Goal: Information Seeking & Learning: Learn about a topic

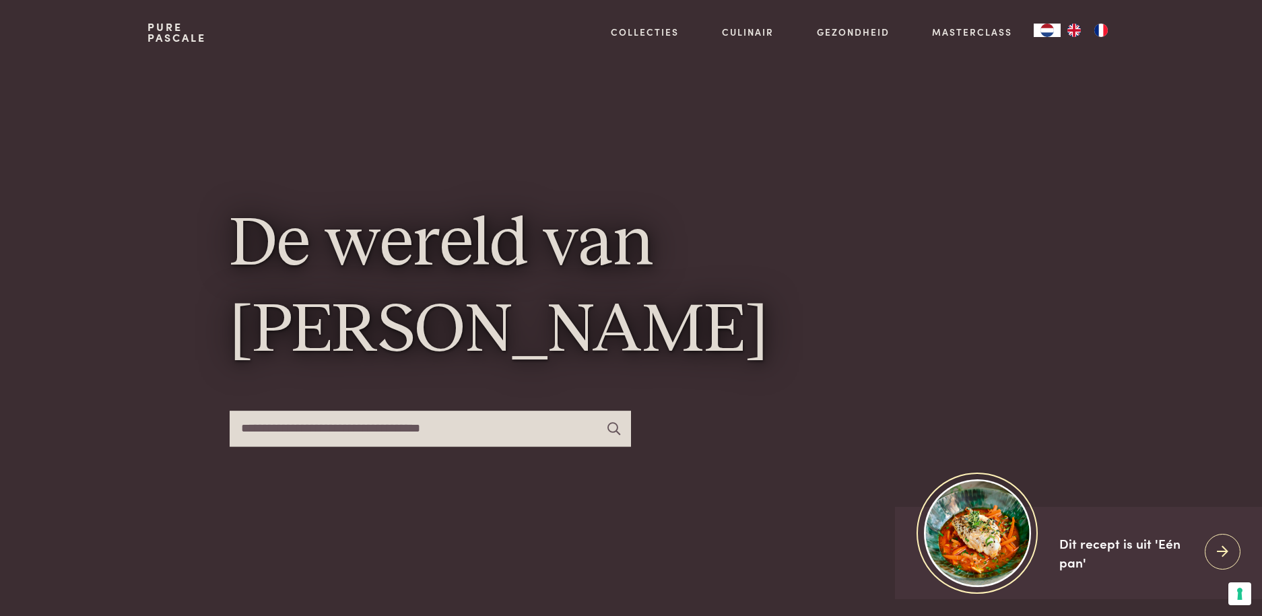
click at [382, 431] on input "text" at bounding box center [431, 429] width 402 height 36
click at [389, 430] on input "text" at bounding box center [431, 429] width 402 height 36
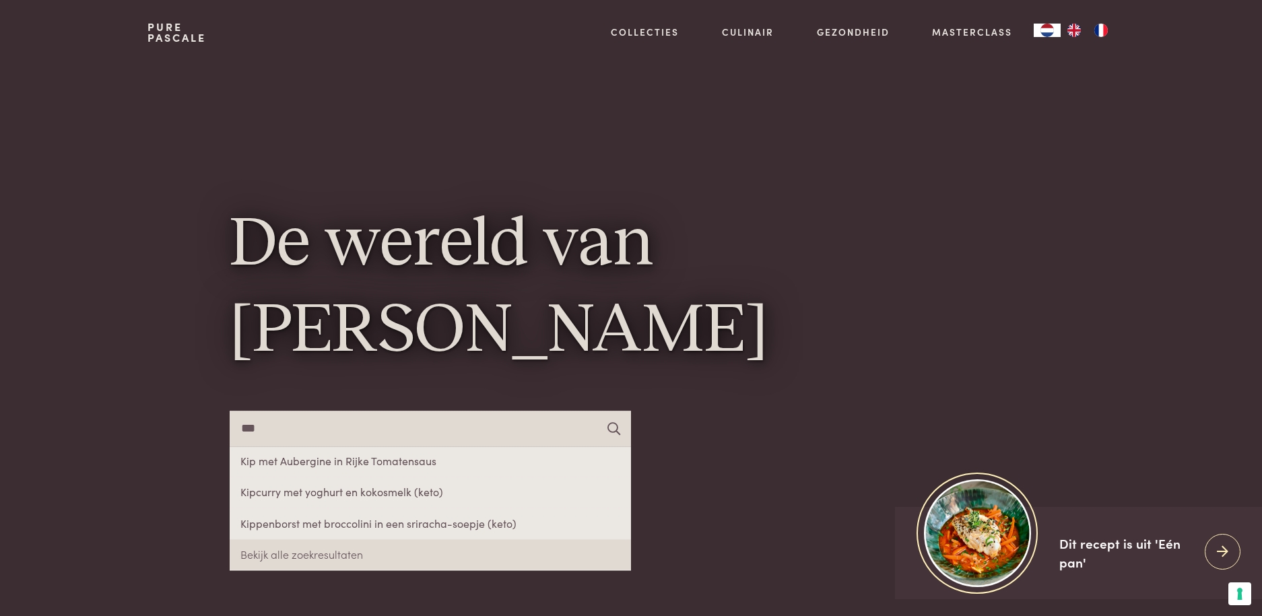
type input "***"
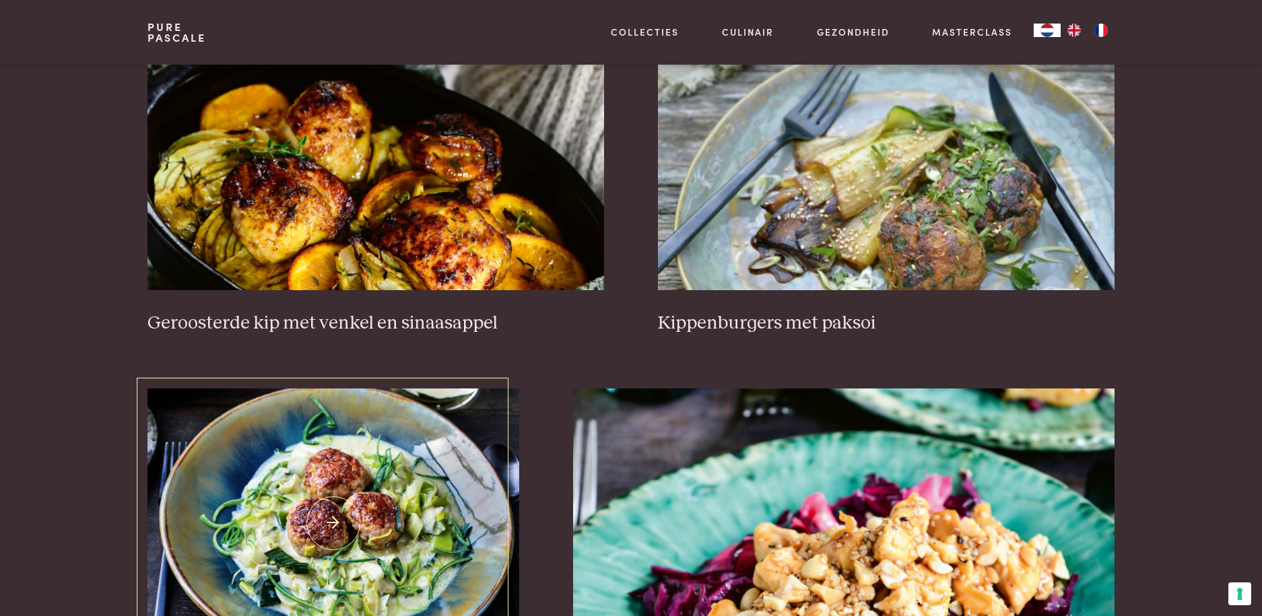
scroll to position [135, 0]
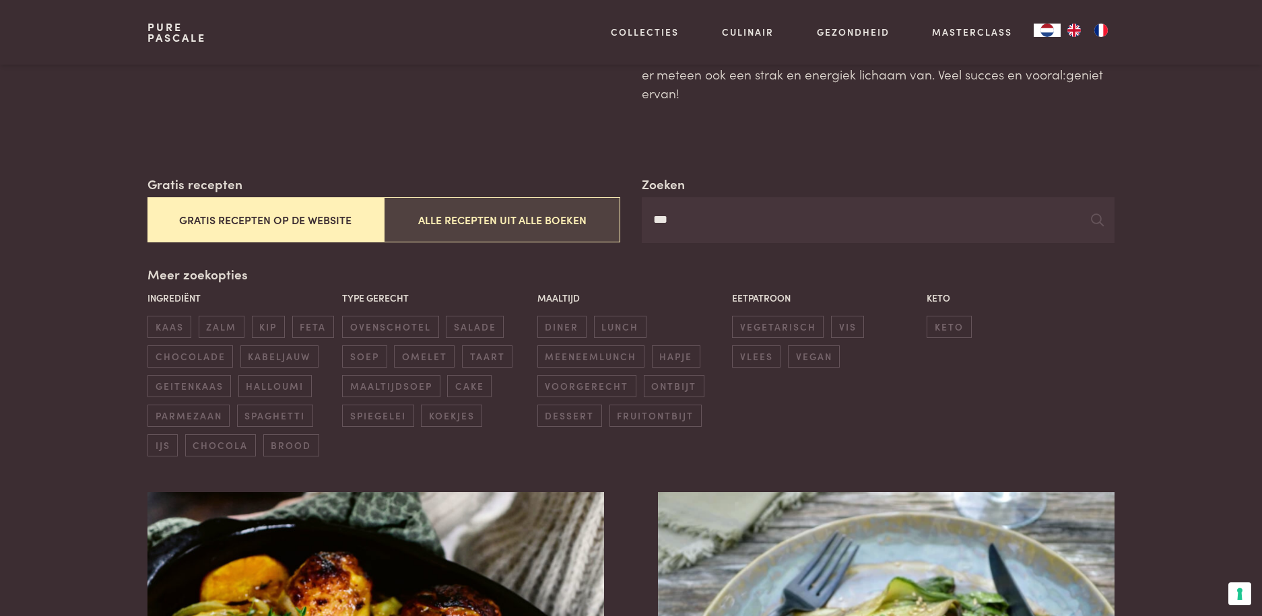
click at [552, 220] on button "Alle recepten uit alle boeken" at bounding box center [502, 219] width 236 height 45
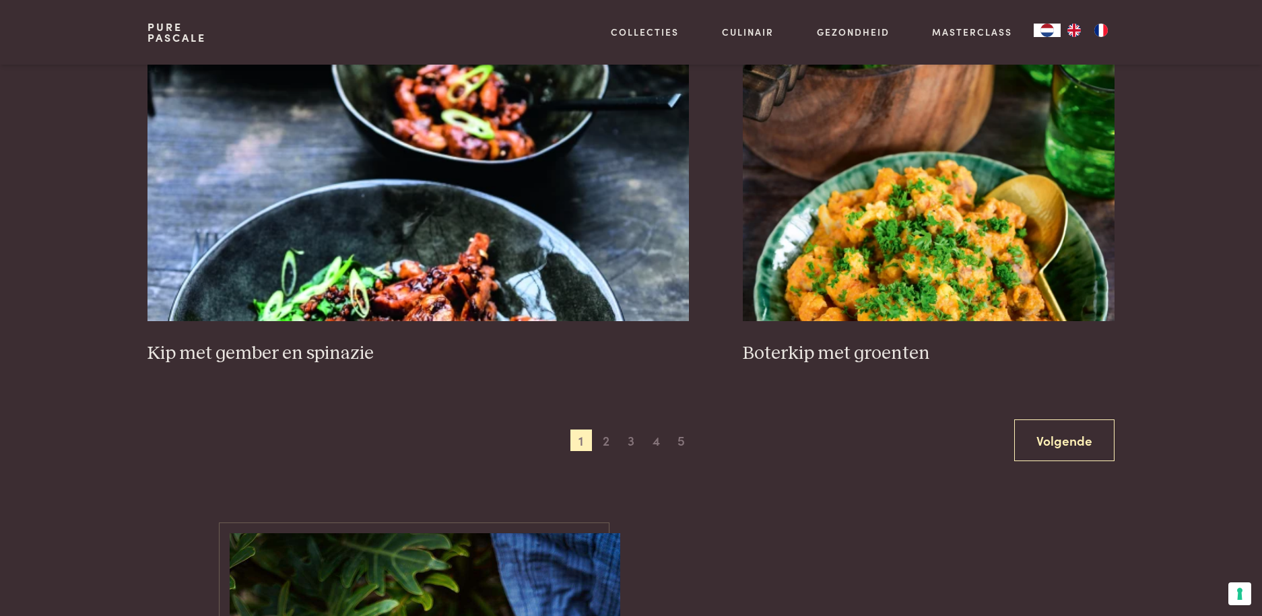
scroll to position [2465, 0]
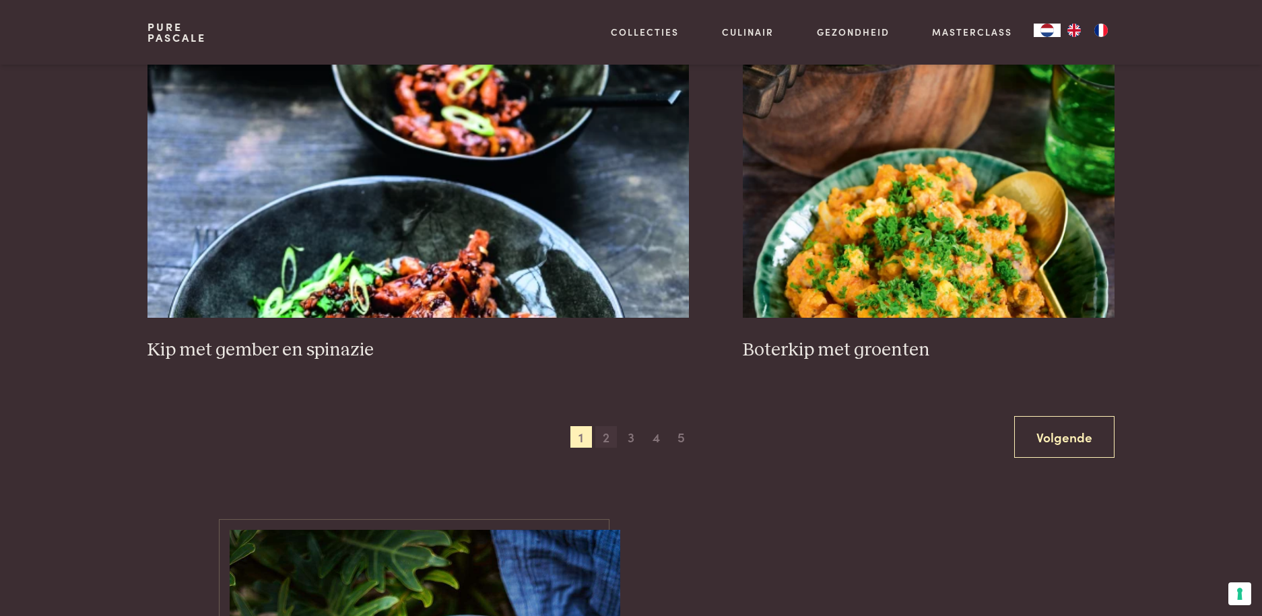
click at [607, 439] on span "2" at bounding box center [607, 437] width 22 height 22
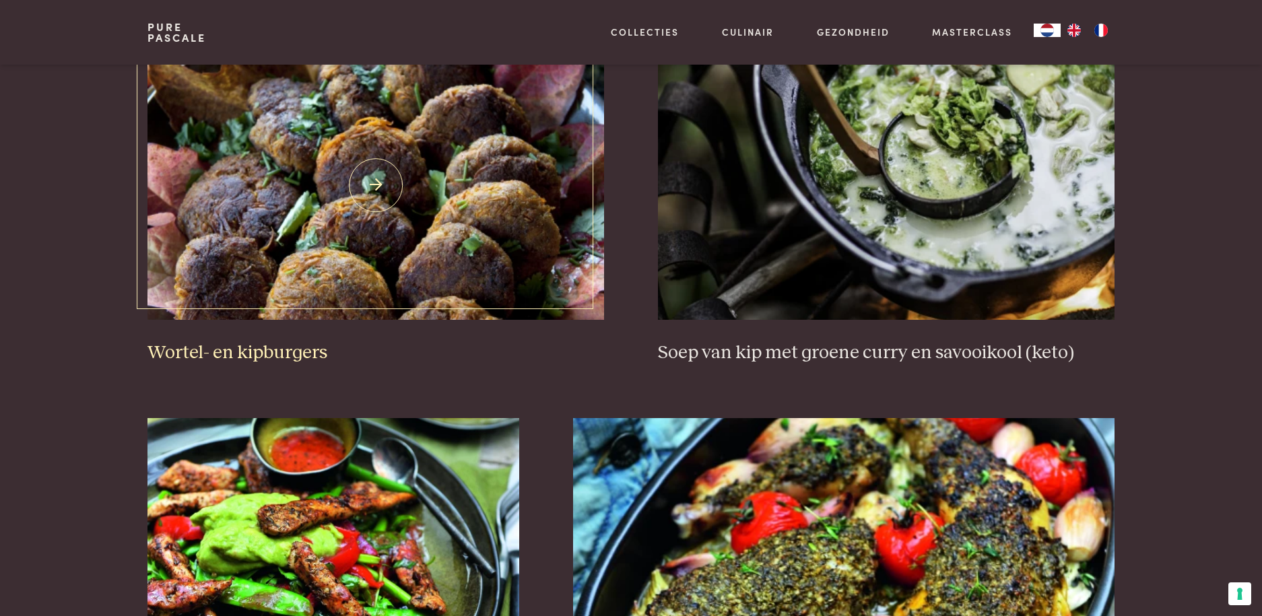
scroll to position [1657, 0]
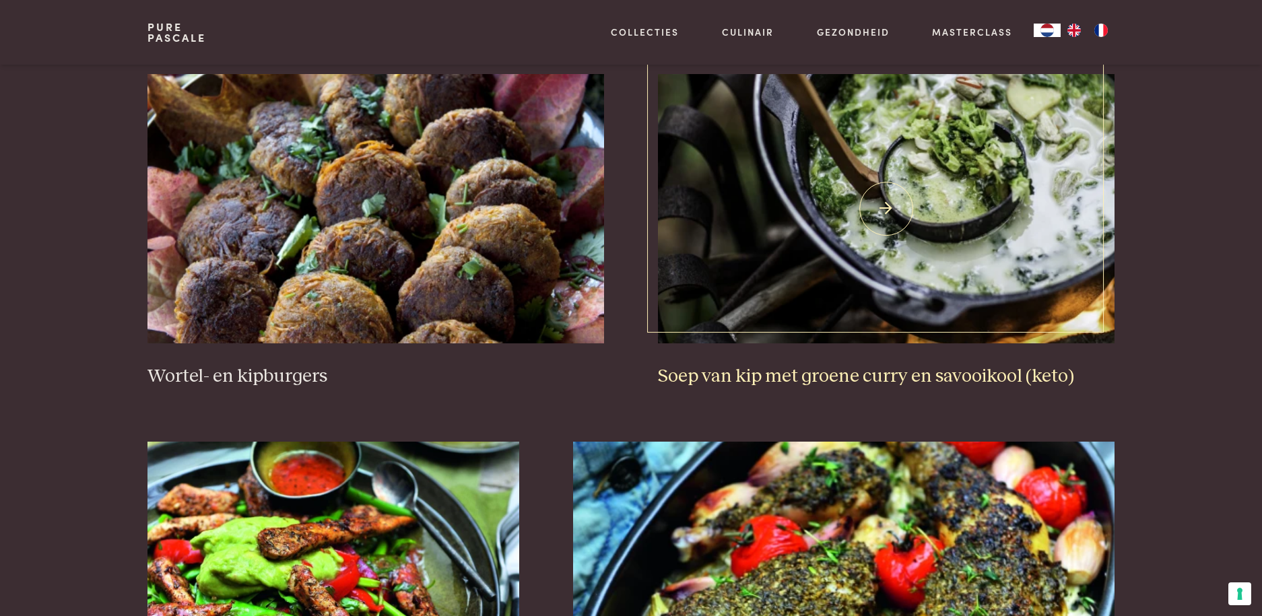
click at [900, 254] on img at bounding box center [886, 208] width 457 height 269
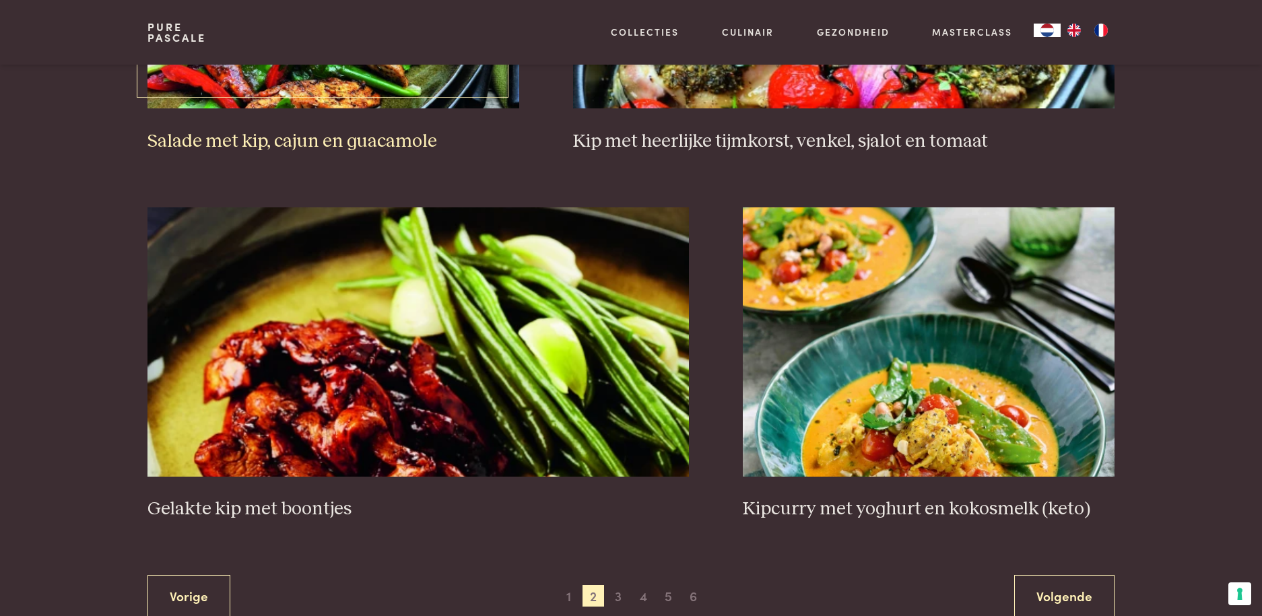
scroll to position [2465, 0]
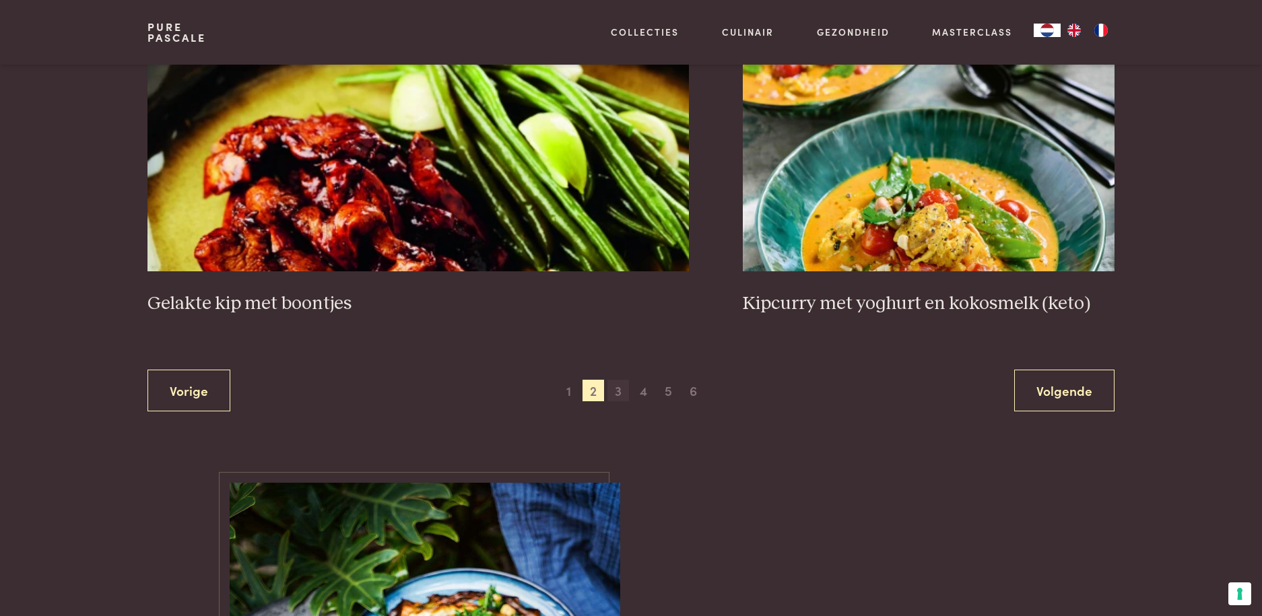
click at [618, 393] on span "3" at bounding box center [619, 391] width 22 height 22
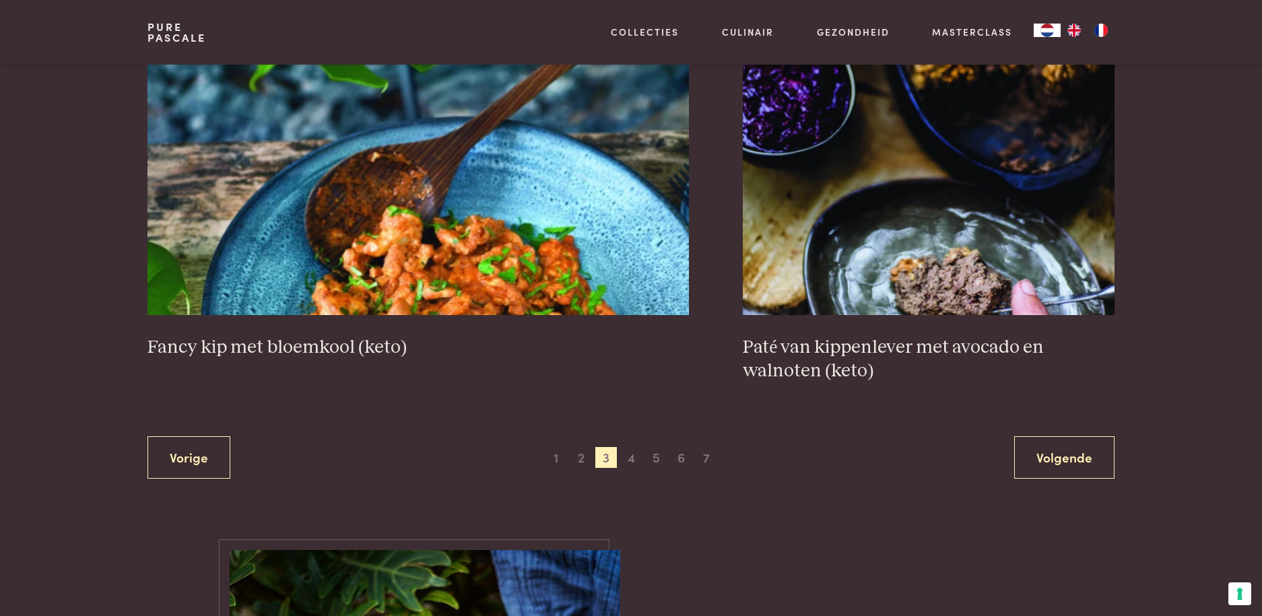
scroll to position [2532, 0]
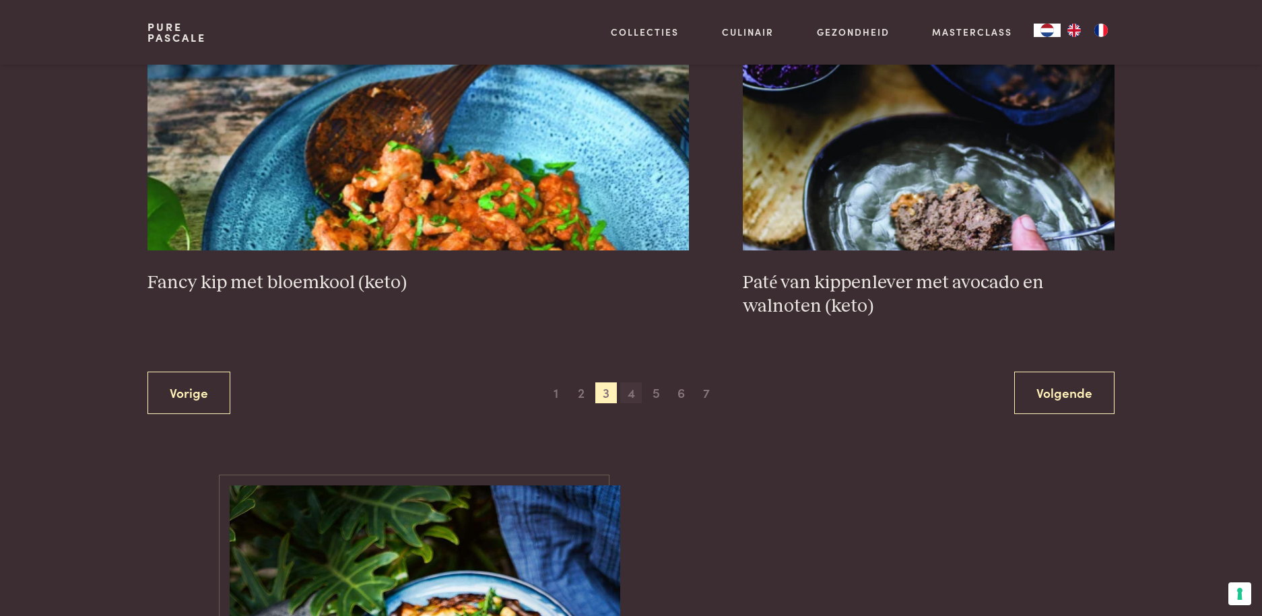
click at [632, 383] on span "4" at bounding box center [631, 394] width 22 height 22
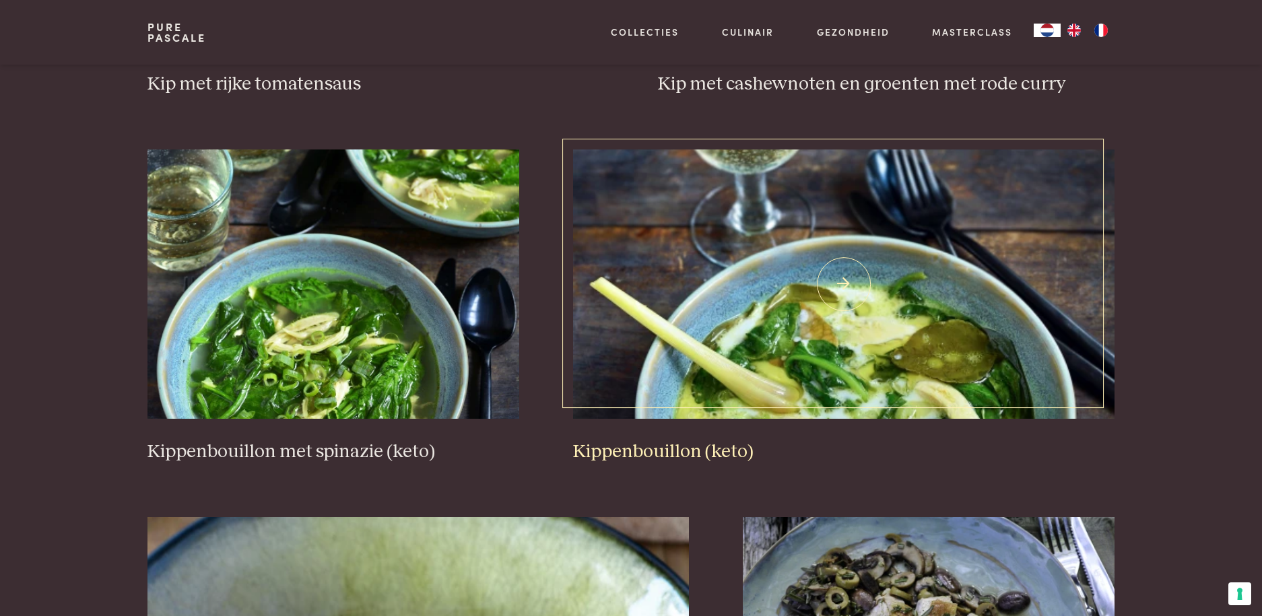
scroll to position [848, 0]
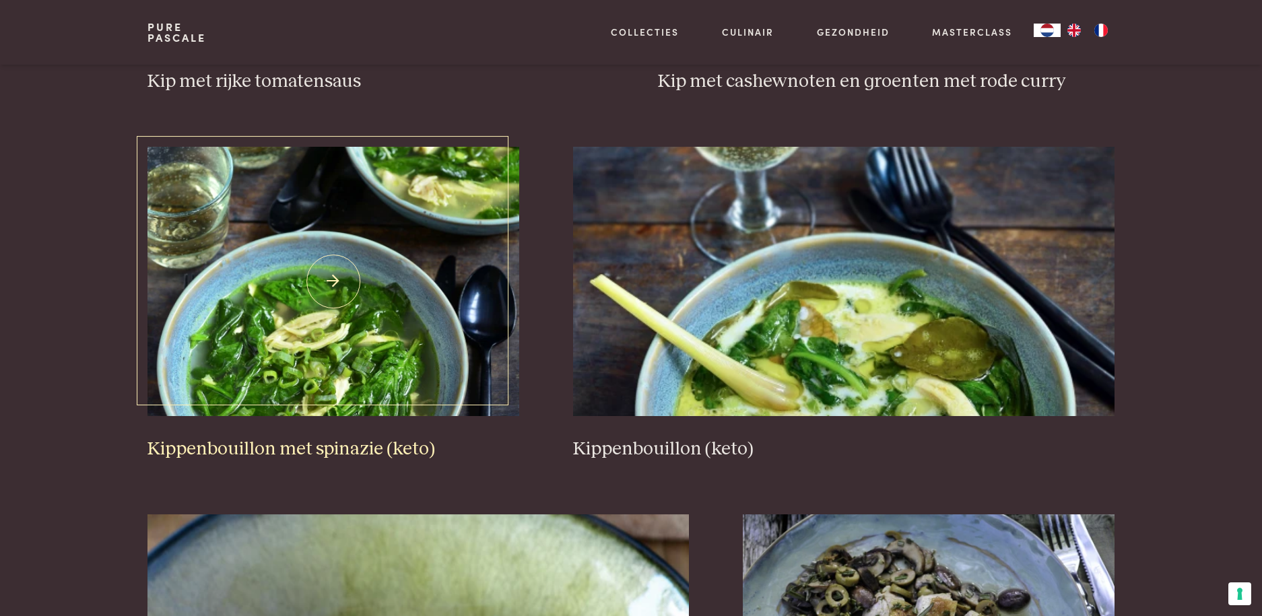
click at [371, 344] on img at bounding box center [334, 281] width 372 height 269
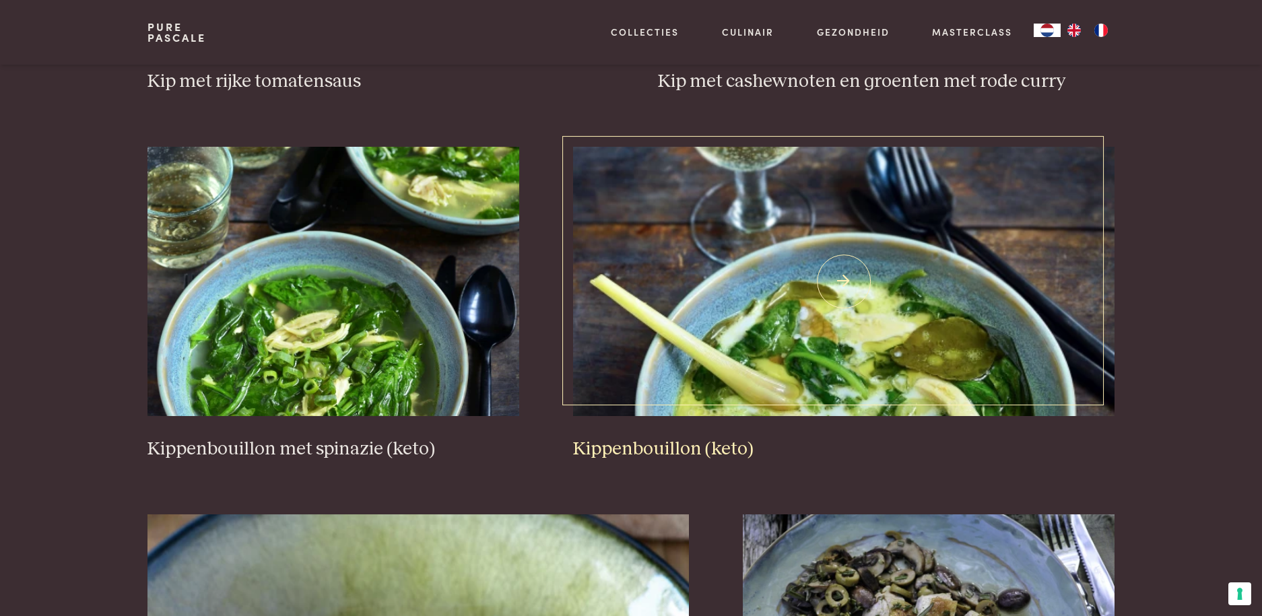
click at [810, 345] on img at bounding box center [844, 281] width 542 height 269
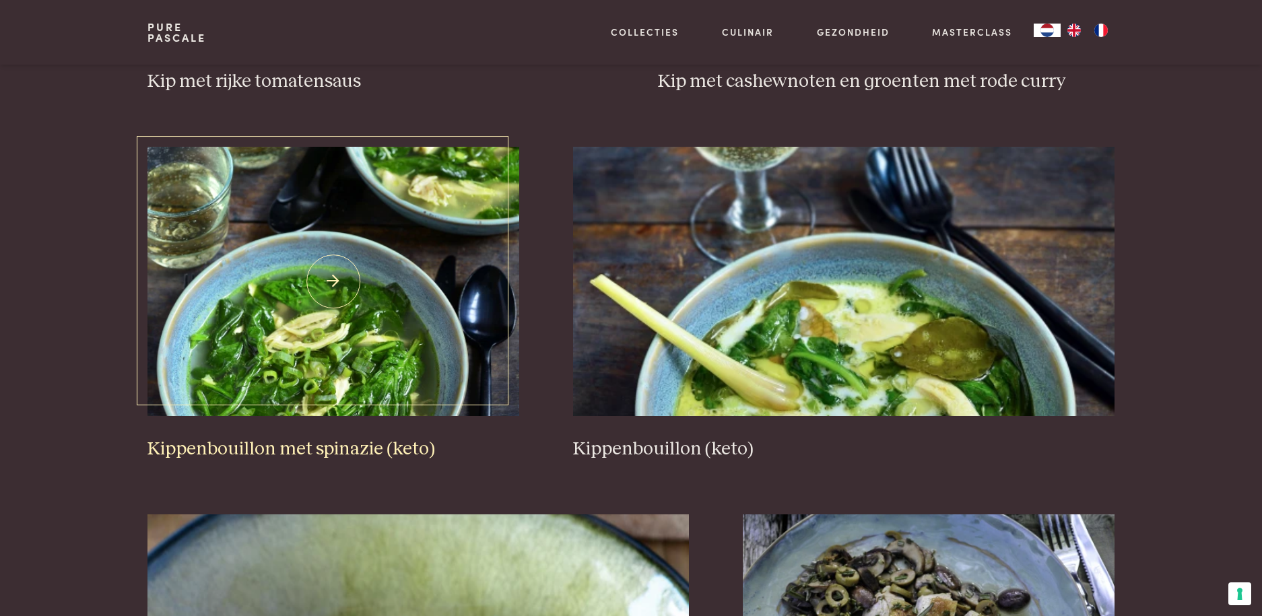
click at [371, 342] on img at bounding box center [334, 281] width 372 height 269
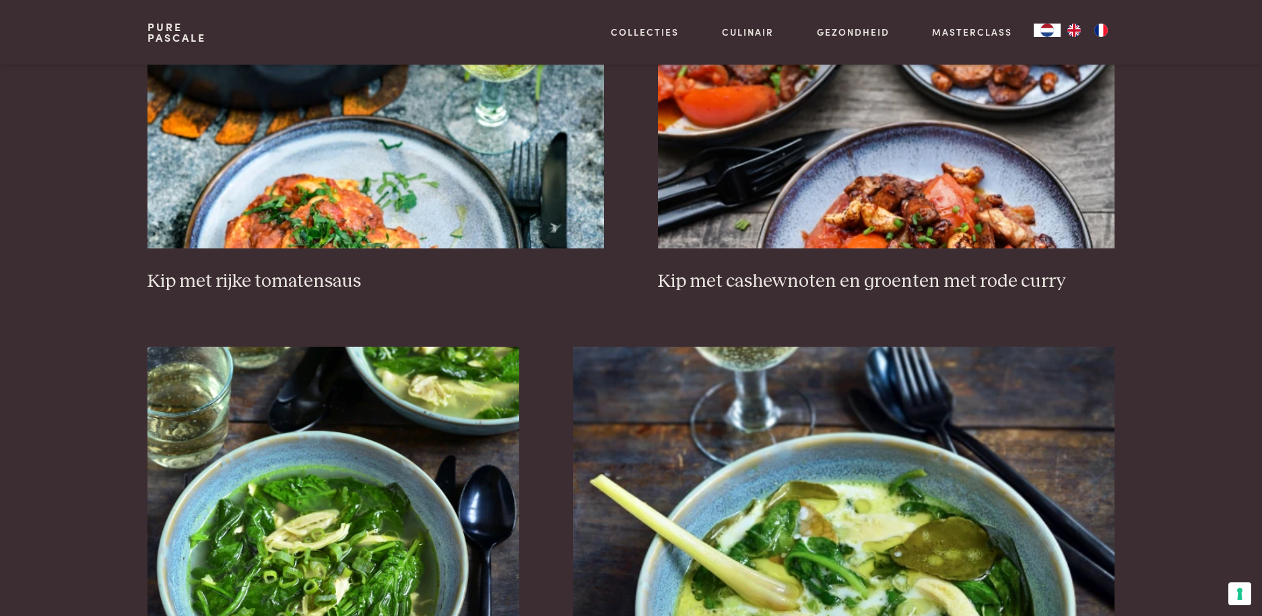
scroll to position [646, 0]
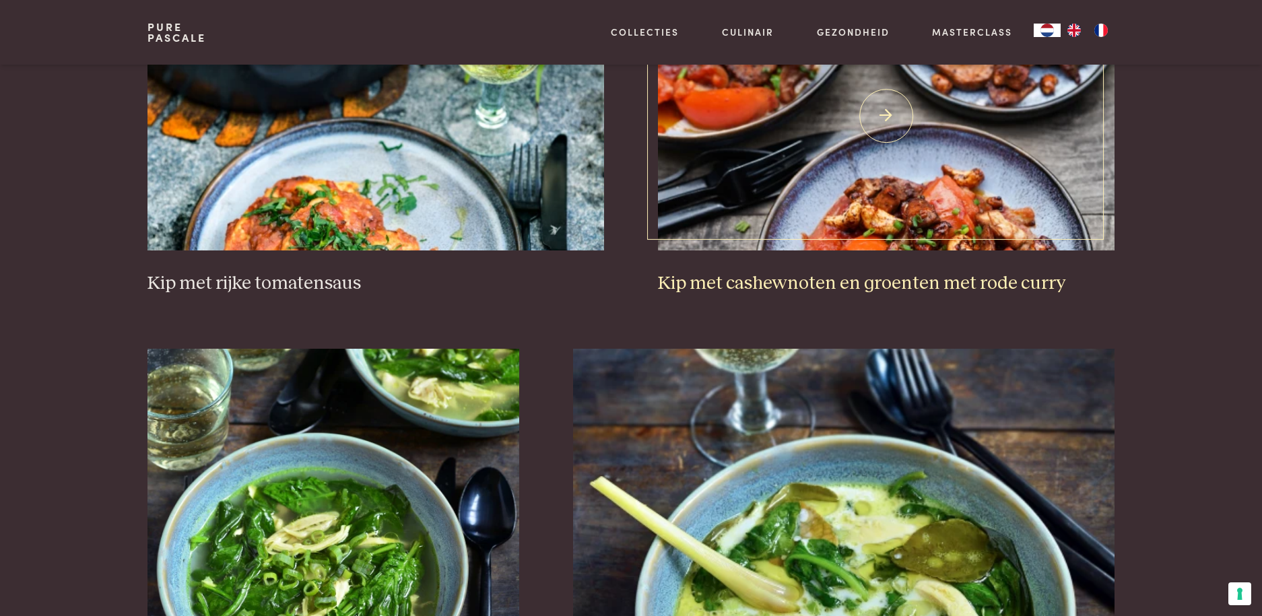
click at [864, 195] on img at bounding box center [886, 115] width 457 height 269
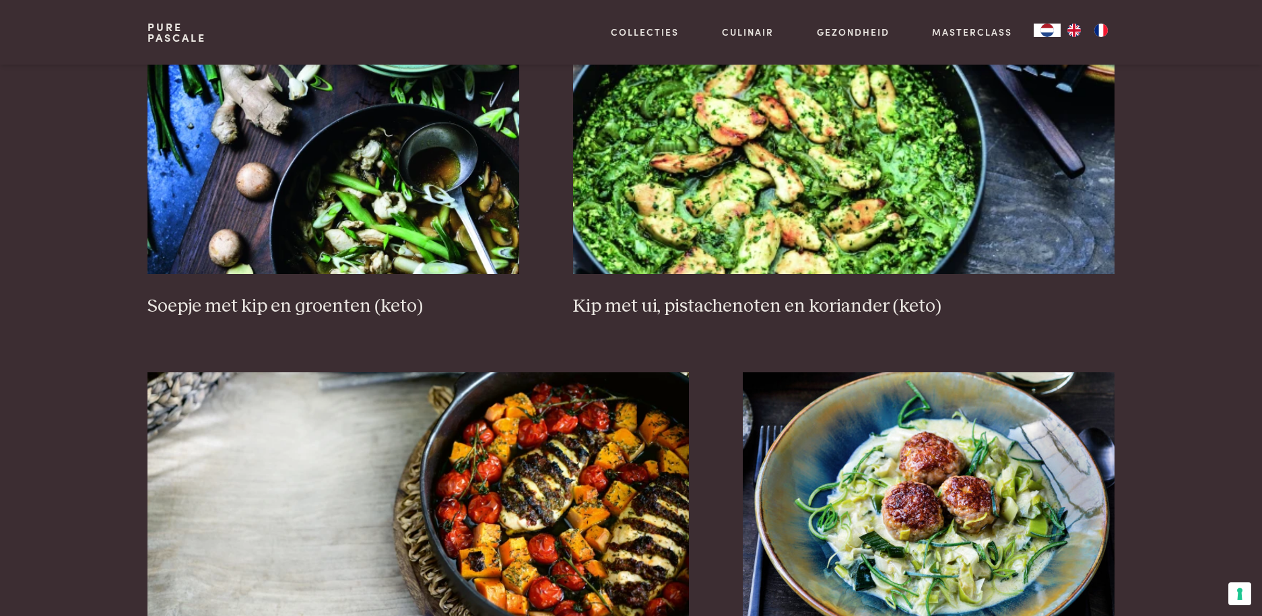
scroll to position [2330, 0]
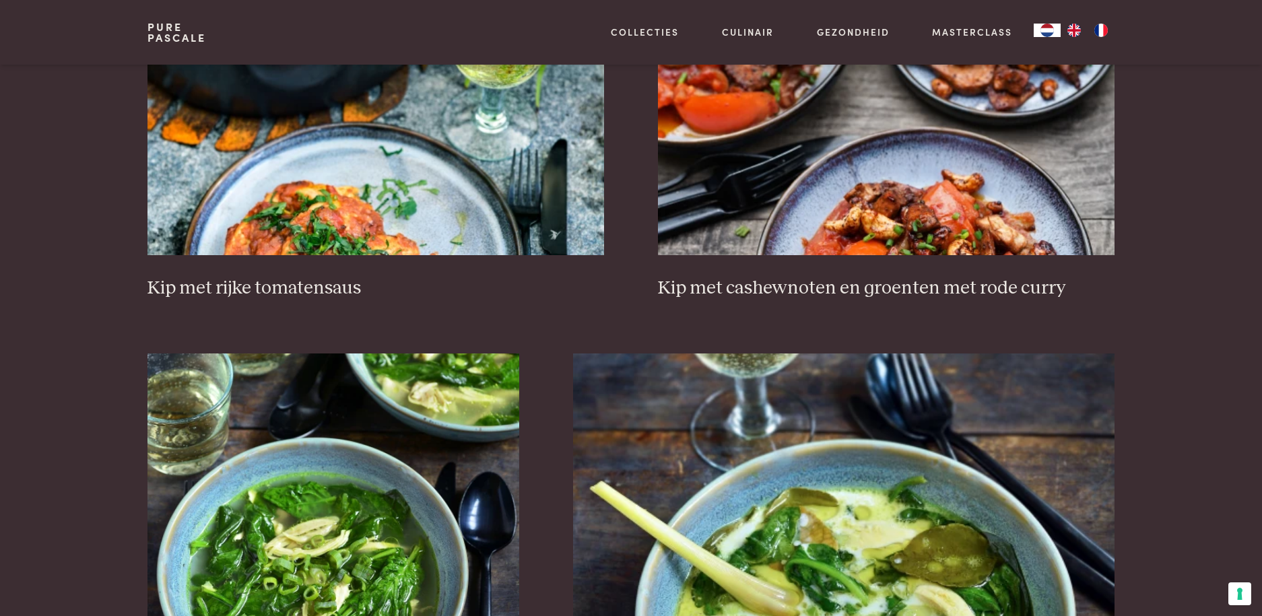
scroll to position [644, 0]
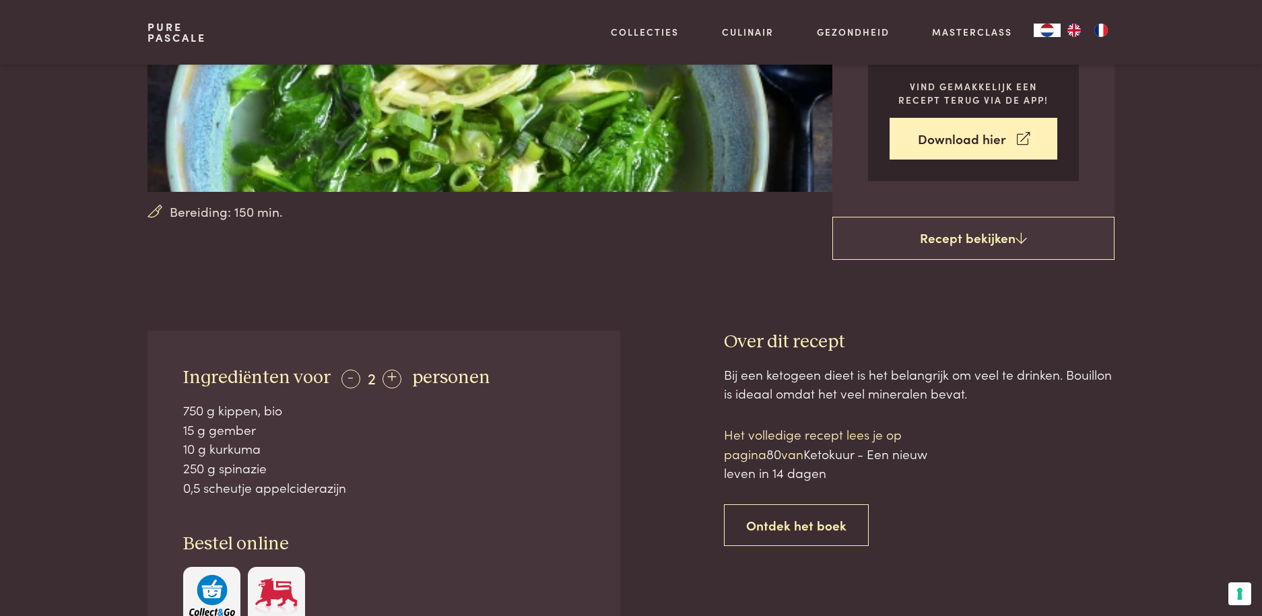
scroll to position [337, 0]
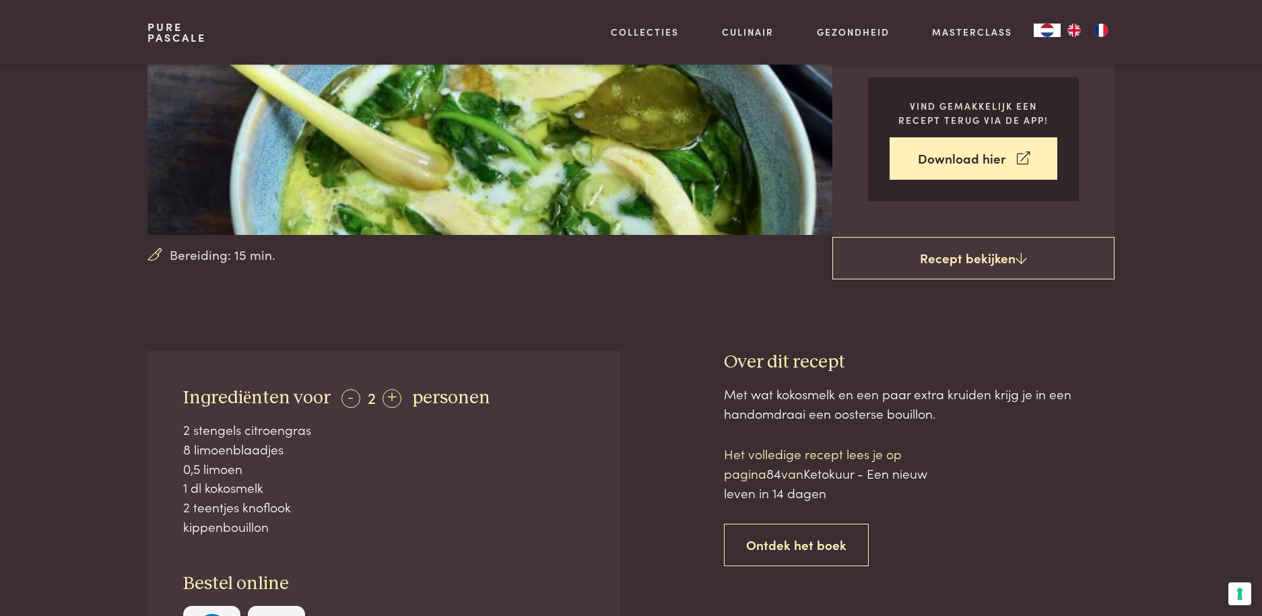
scroll to position [337, 0]
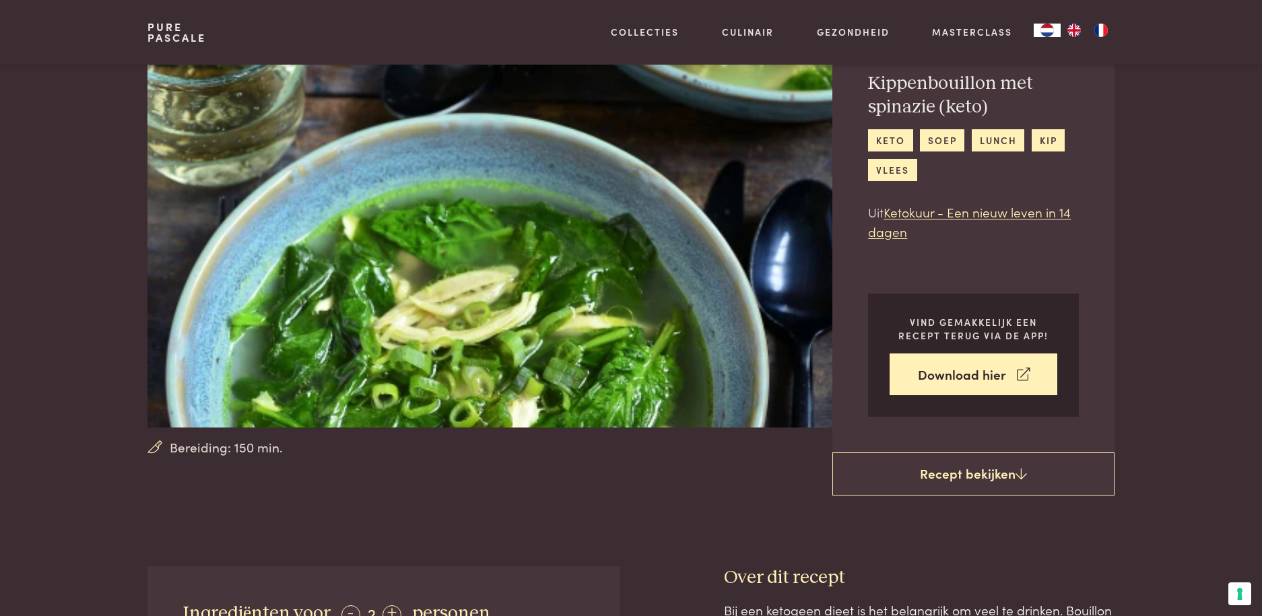
scroll to position [67, 0]
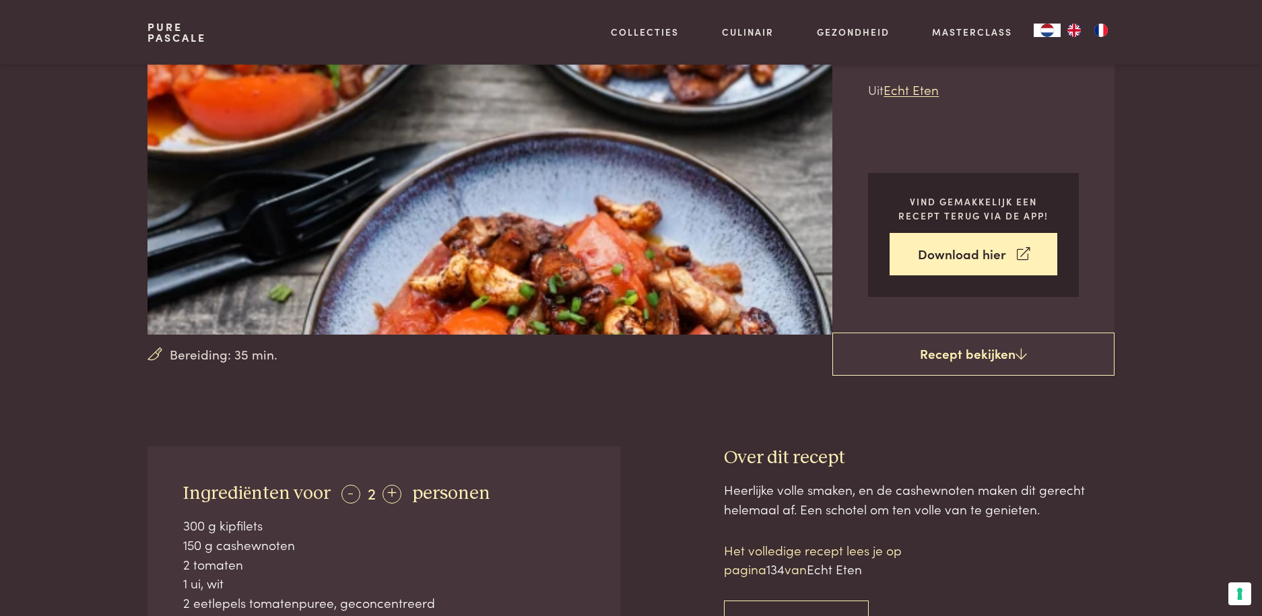
scroll to position [337, 0]
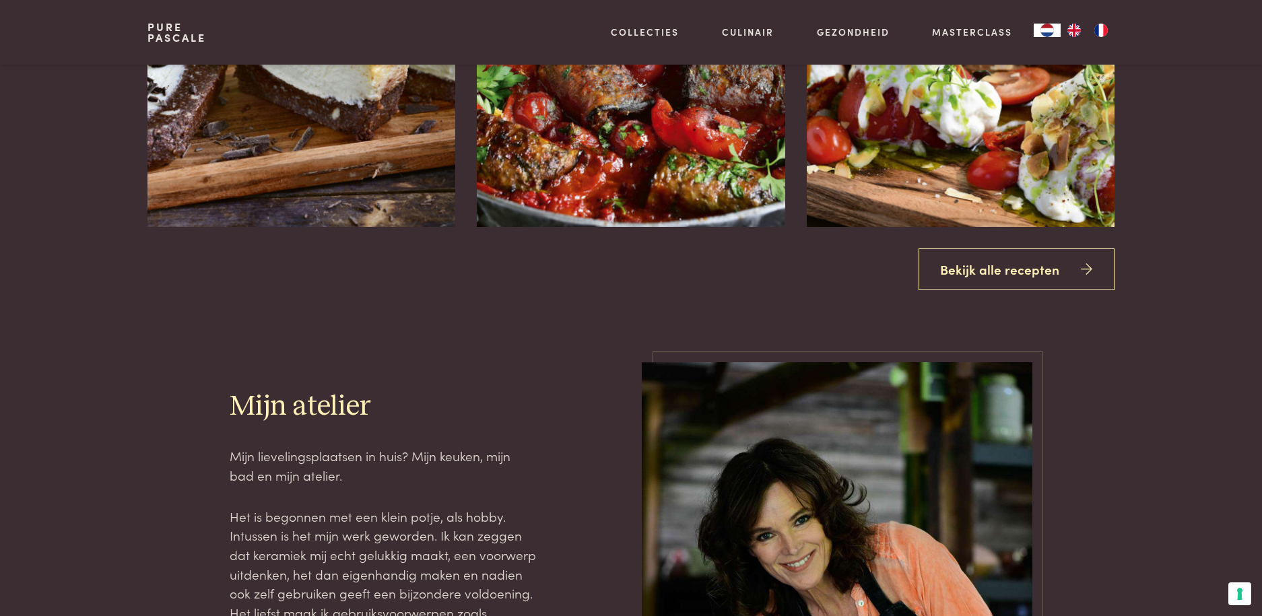
scroll to position [2021, 0]
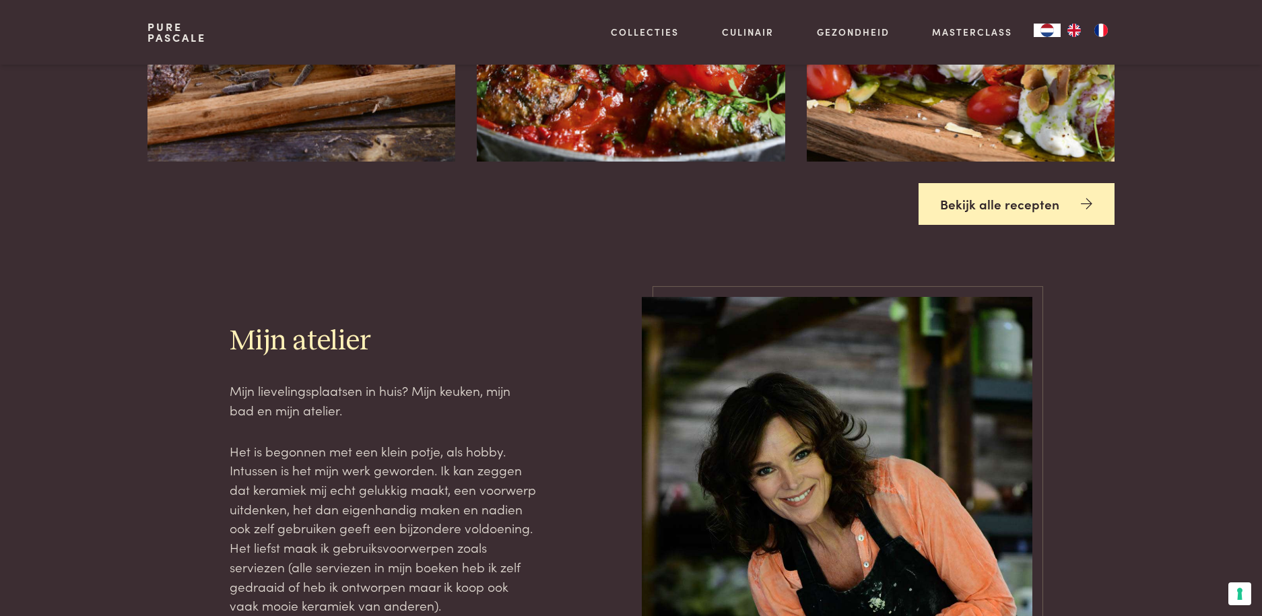
click at [1010, 210] on link "Bekijk alle recepten" at bounding box center [1017, 204] width 197 height 42
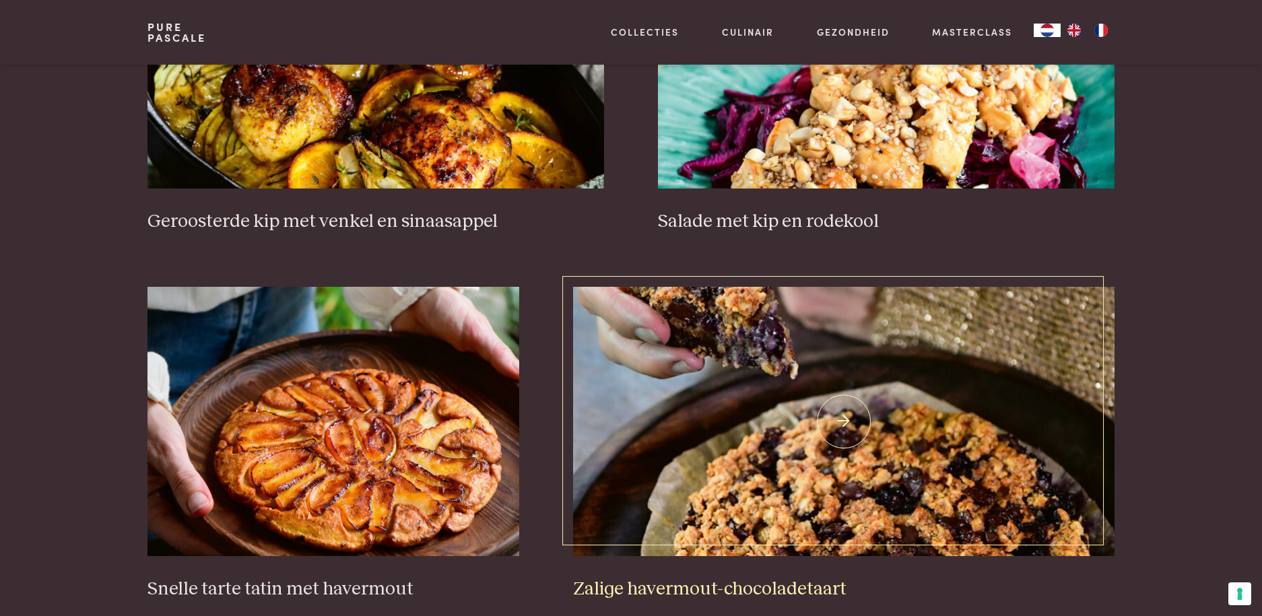
scroll to position [1752, 0]
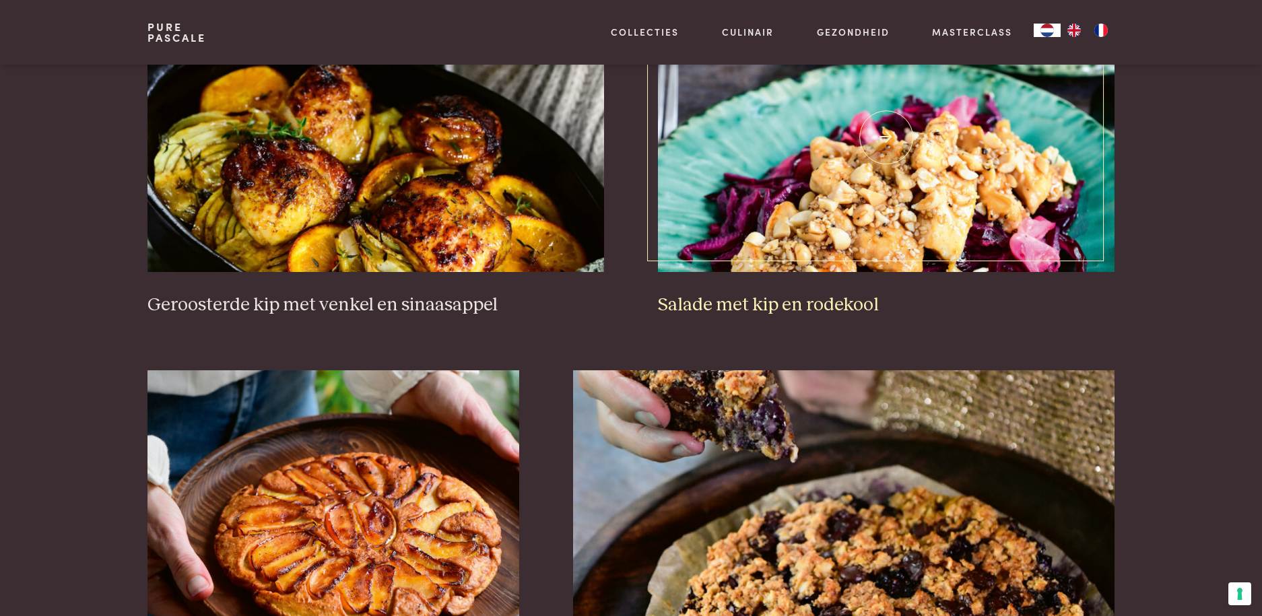
click at [848, 187] on img at bounding box center [886, 137] width 457 height 269
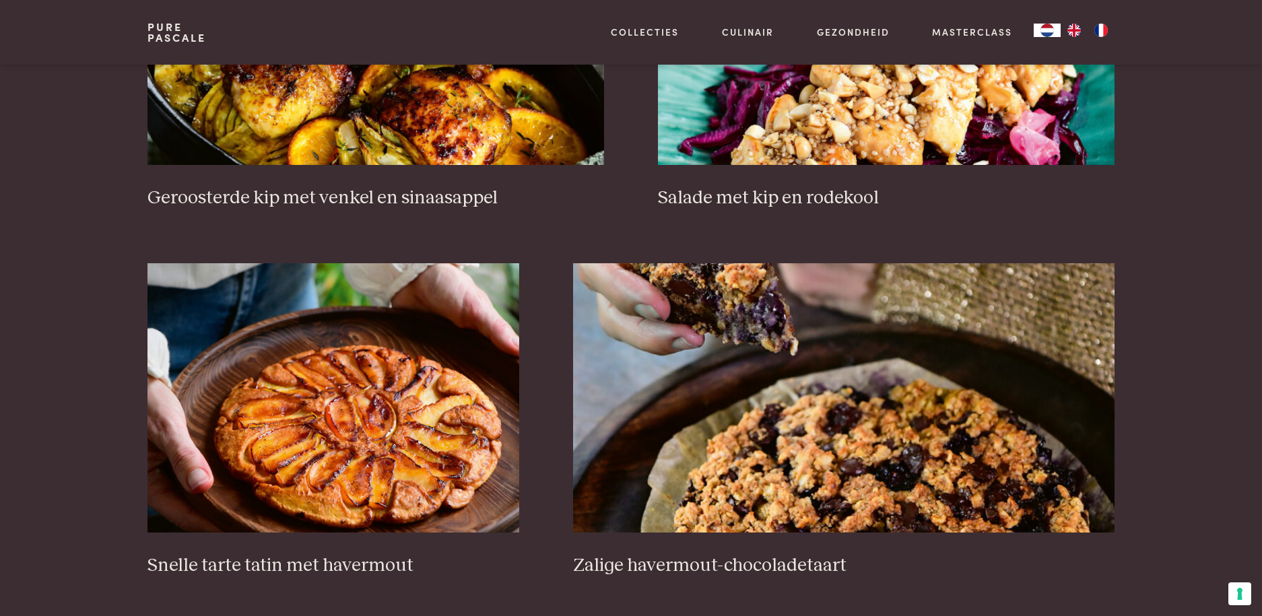
scroll to position [2088, 0]
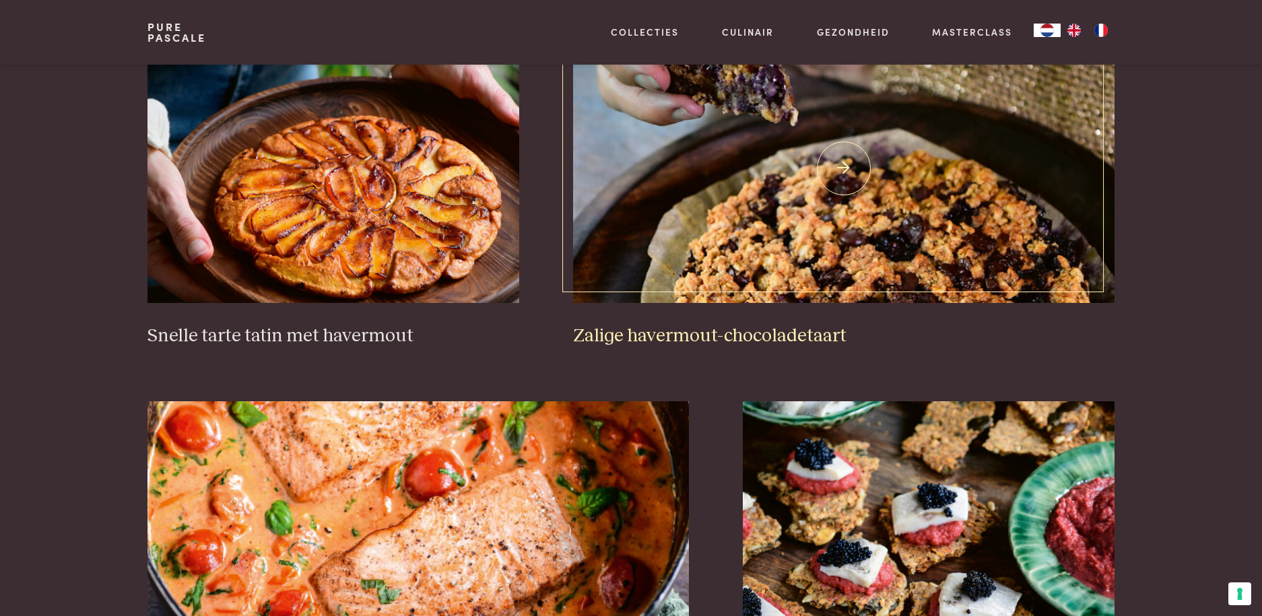
click at [790, 250] on img at bounding box center [844, 168] width 542 height 269
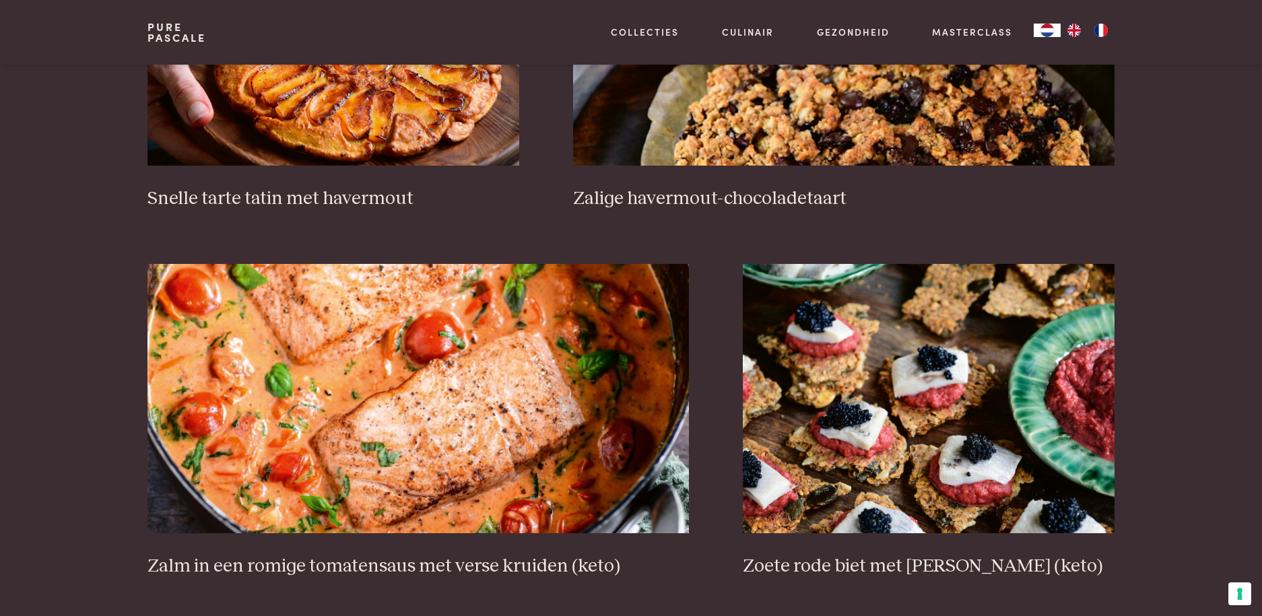
scroll to position [2358, 0]
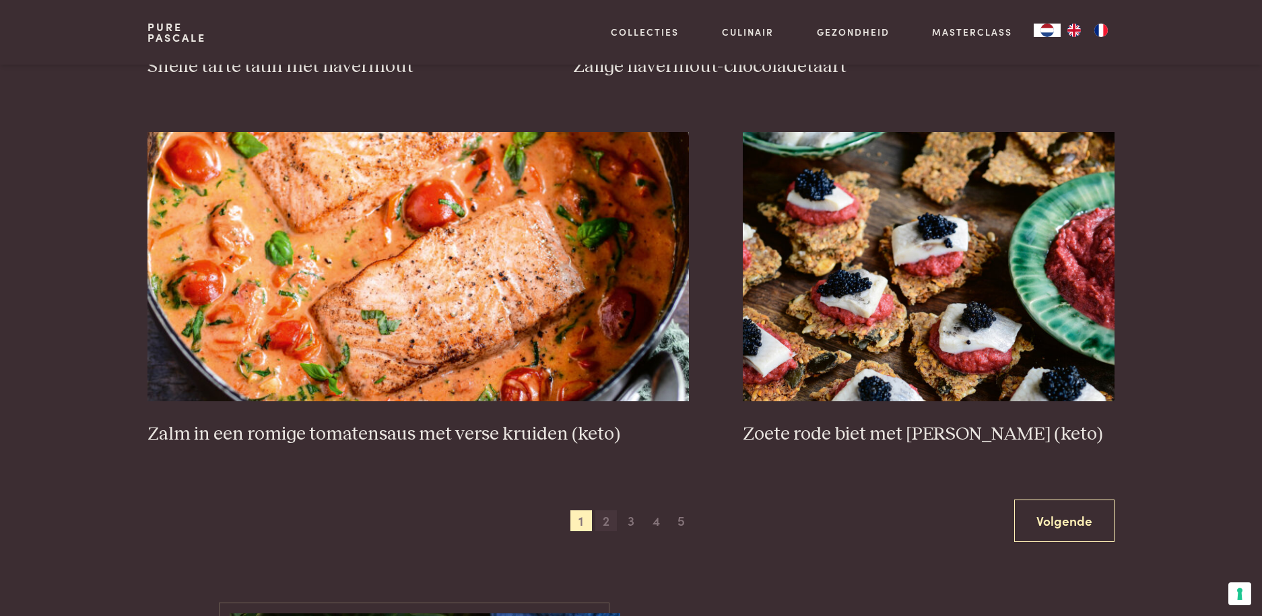
click at [606, 524] on span "2" at bounding box center [607, 522] width 22 height 22
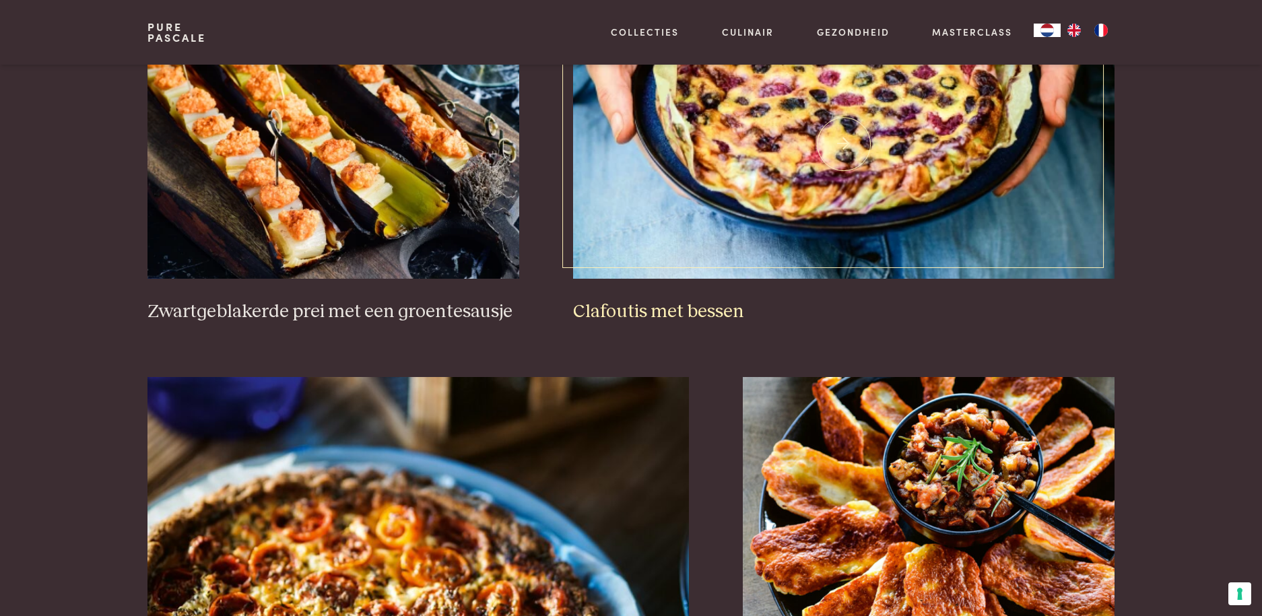
scroll to position [983, 0]
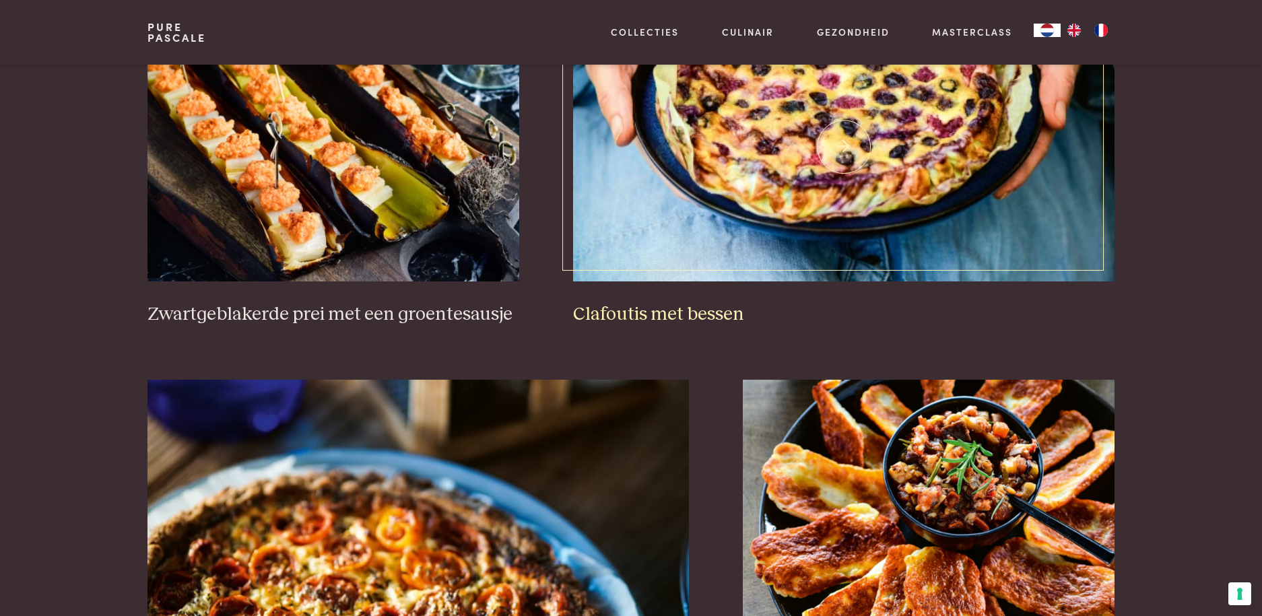
click at [818, 166] on img at bounding box center [844, 146] width 542 height 269
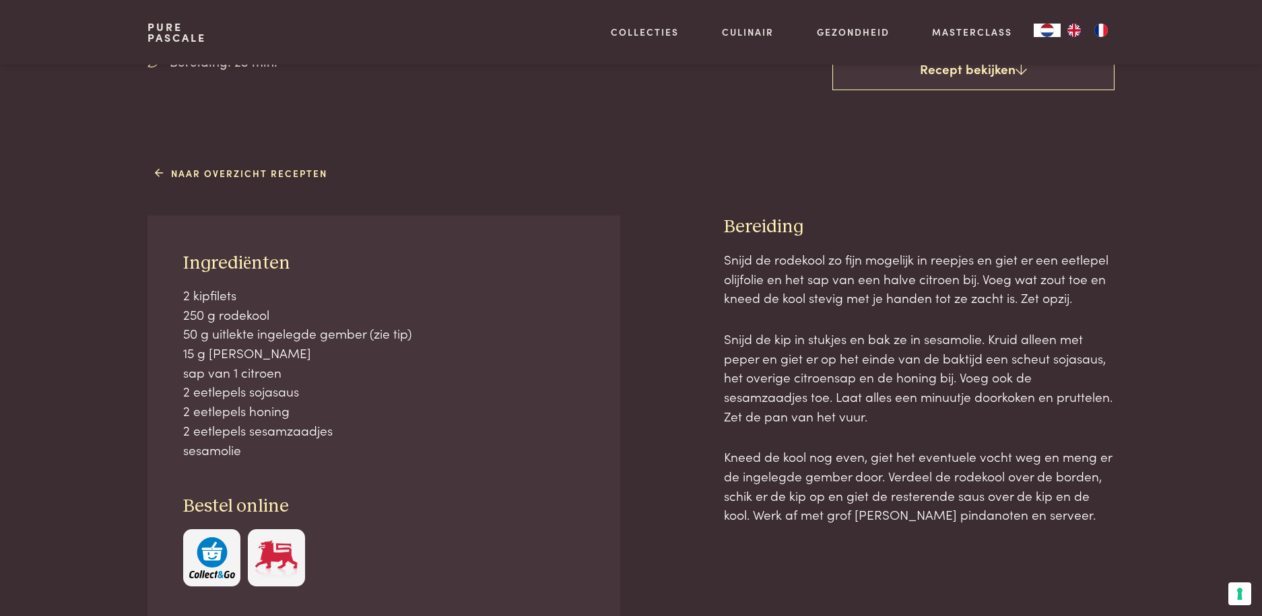
scroll to position [472, 0]
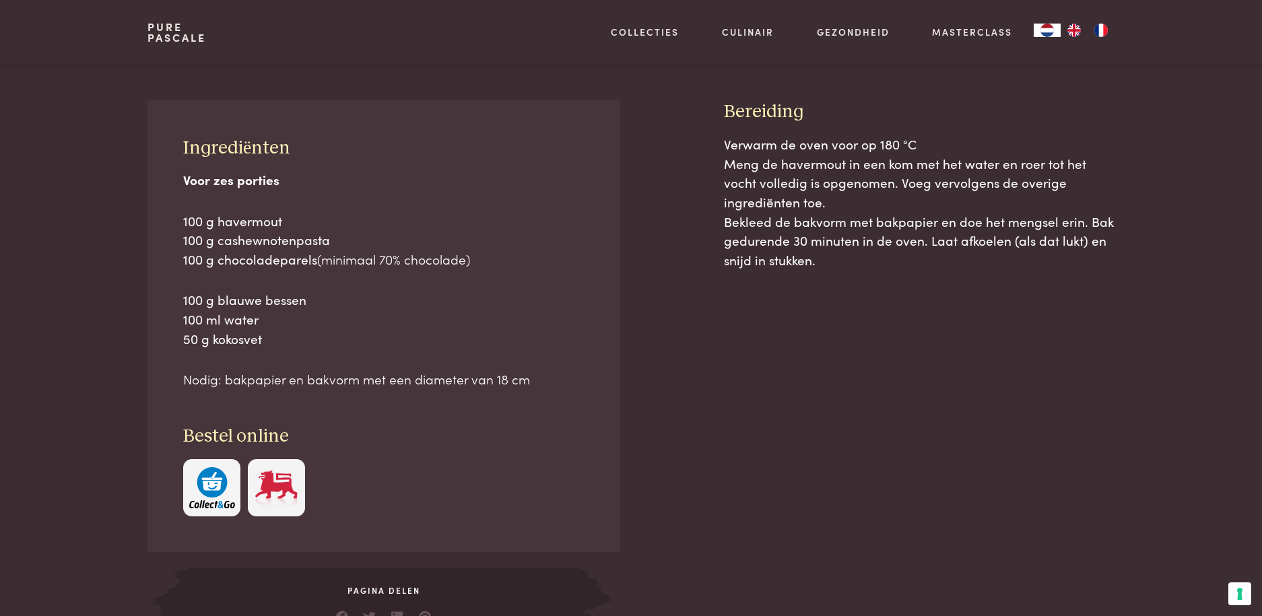
scroll to position [606, 0]
